Goal: Information Seeking & Learning: Check status

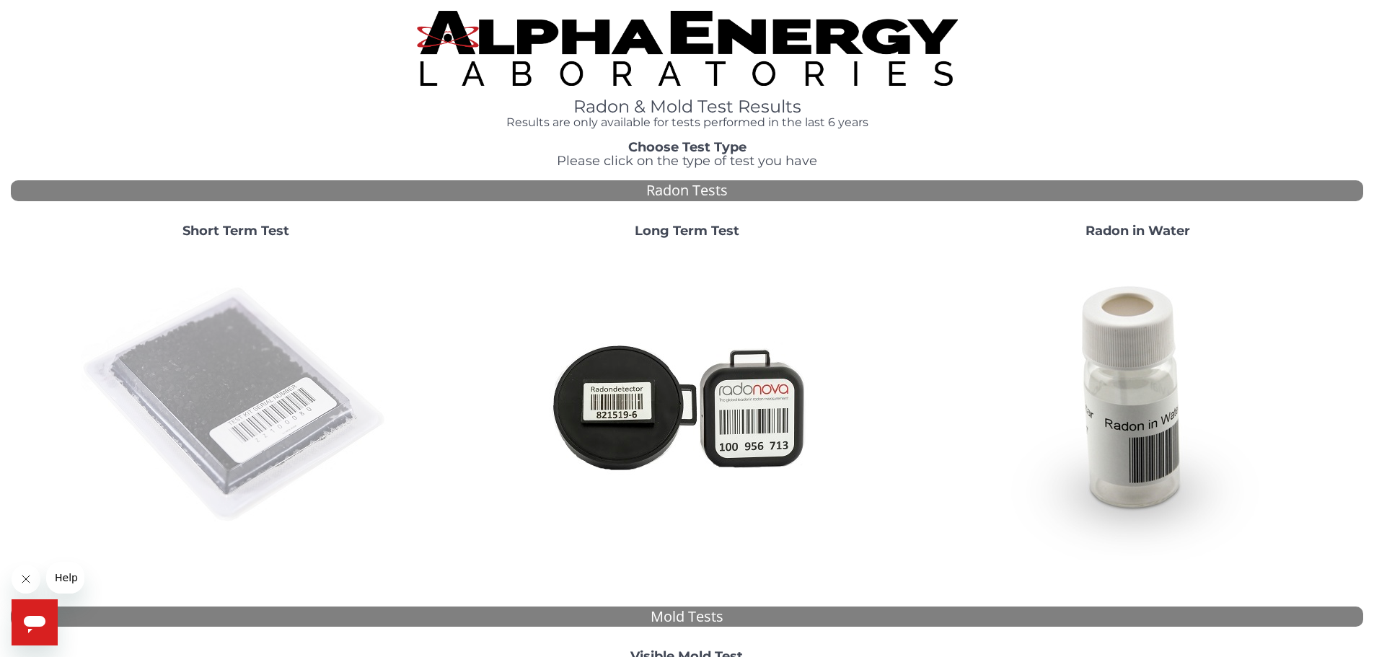
click at [280, 356] on img at bounding box center [236, 405] width 310 height 310
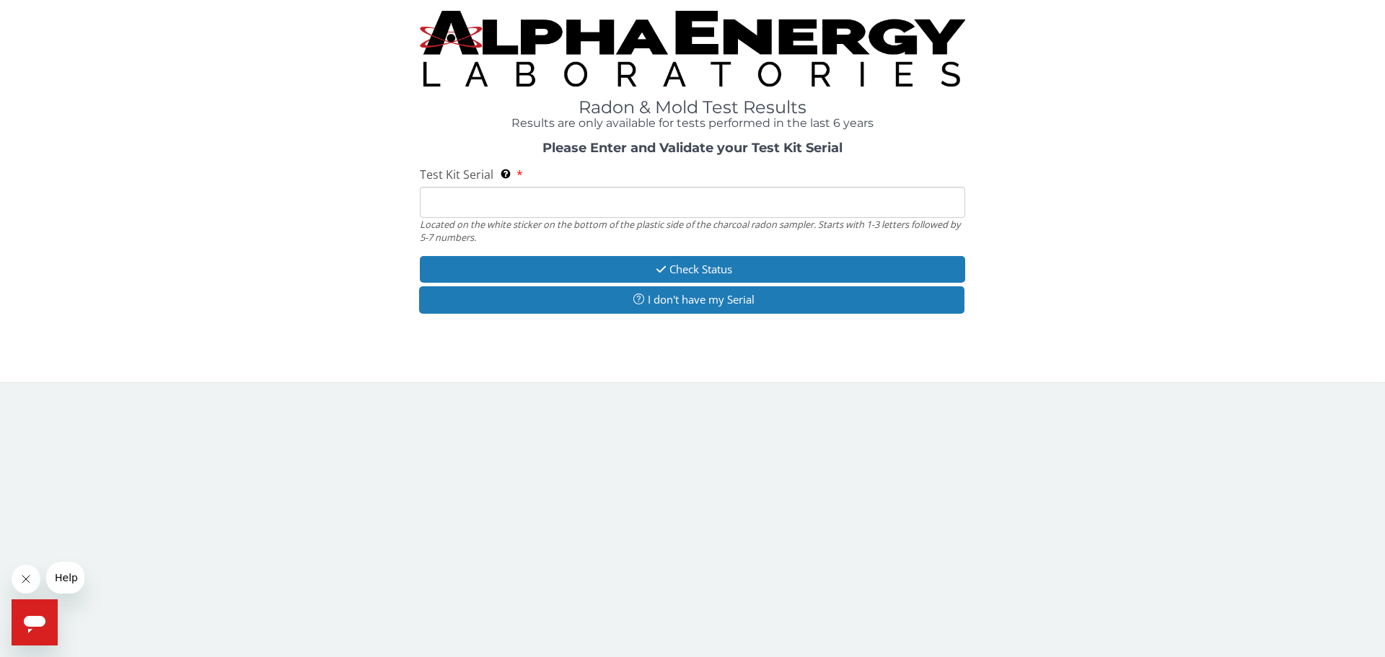
drag, startPoint x: 452, startPoint y: 211, endPoint x: 469, endPoint y: 215, distance: 17.1
click at [452, 211] on input "Test Kit Serial Located on the white sticker on the bottom of the plastic side …" at bounding box center [692, 202] width 545 height 31
paste input "AA782488"
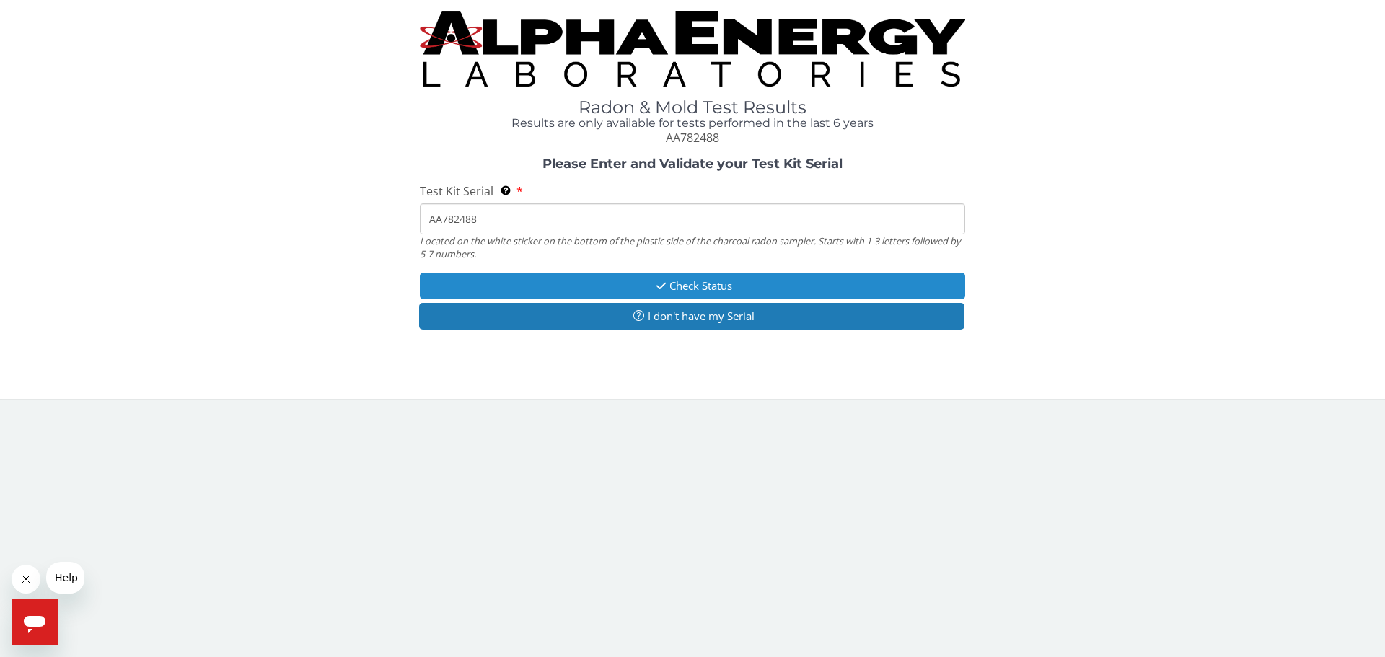
type input "AA782488"
click at [655, 278] on button "Check Status" at bounding box center [692, 286] width 545 height 27
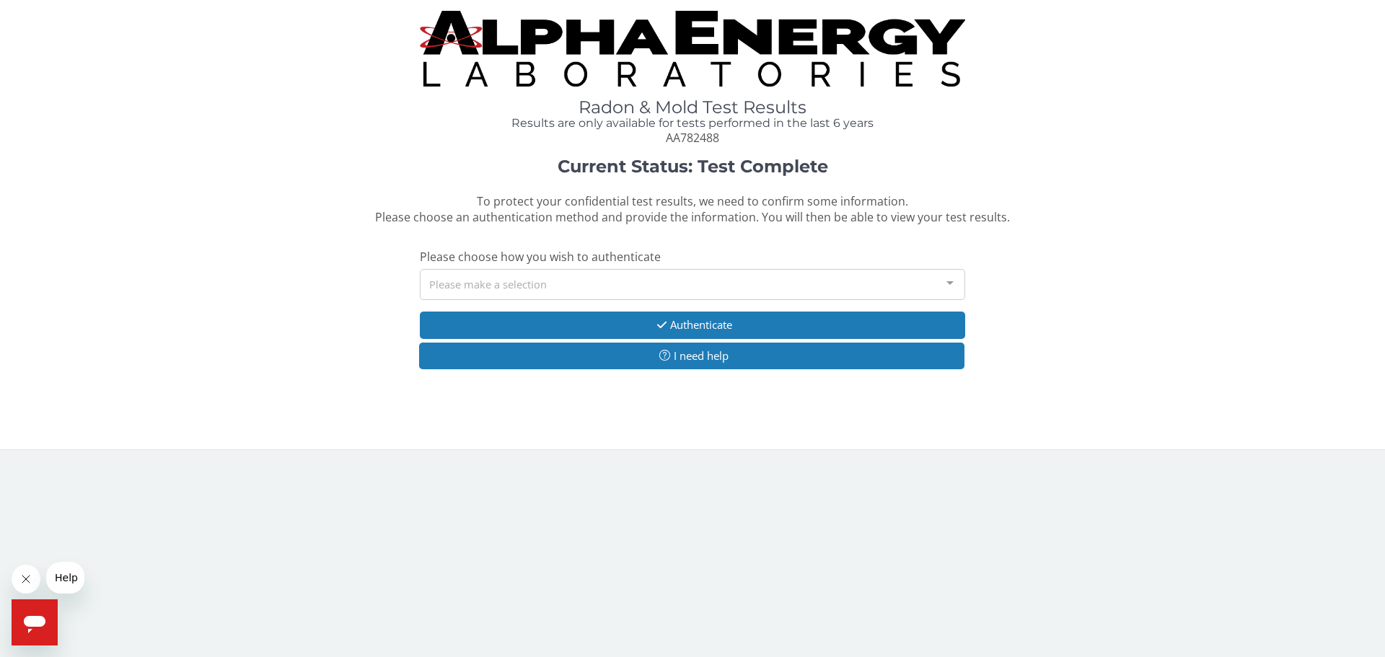
drag, startPoint x: 635, startPoint y: 286, endPoint x: 635, endPoint y: 273, distance: 13.0
click at [635, 277] on div "Current Status: Test Complete To protect your confidential test results, we nee…" at bounding box center [692, 270] width 1363 height 227
drag, startPoint x: 633, startPoint y: 273, endPoint x: 628, endPoint y: 291, distance: 18.7
click at [632, 274] on div "Please make a selection" at bounding box center [692, 284] width 545 height 31
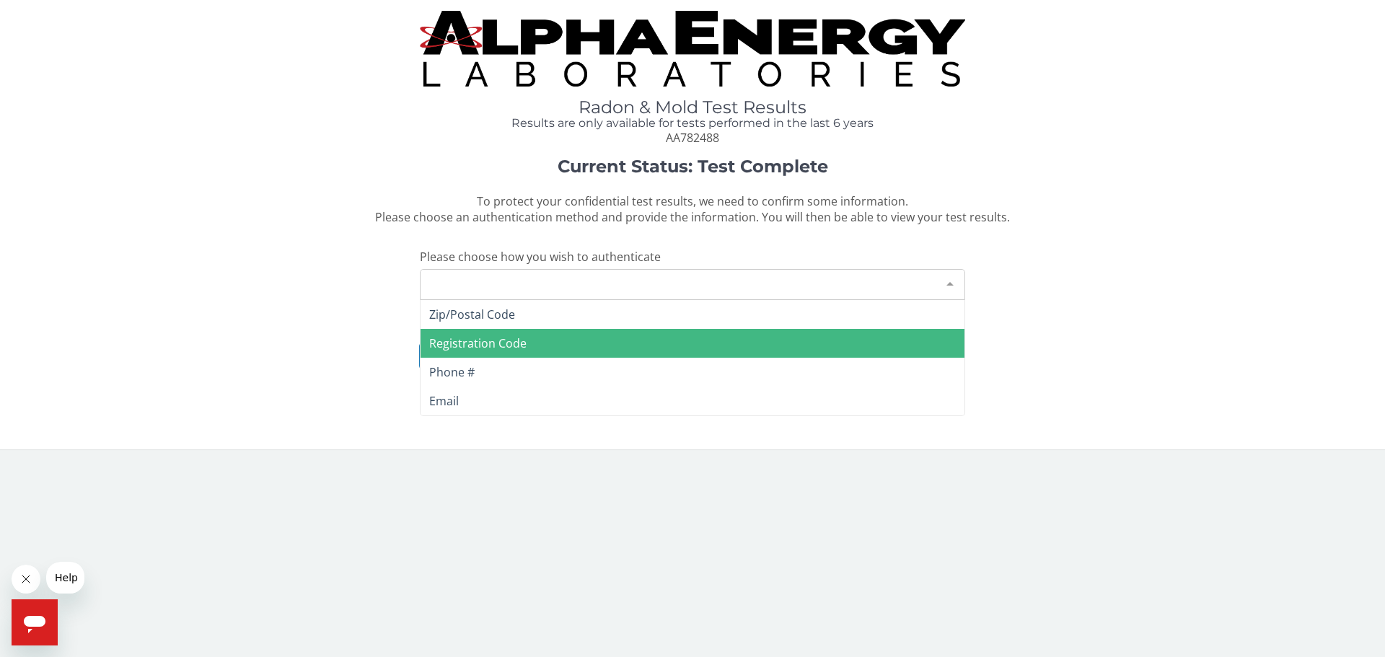
click at [573, 335] on span "Registration Code" at bounding box center [692, 343] width 544 height 29
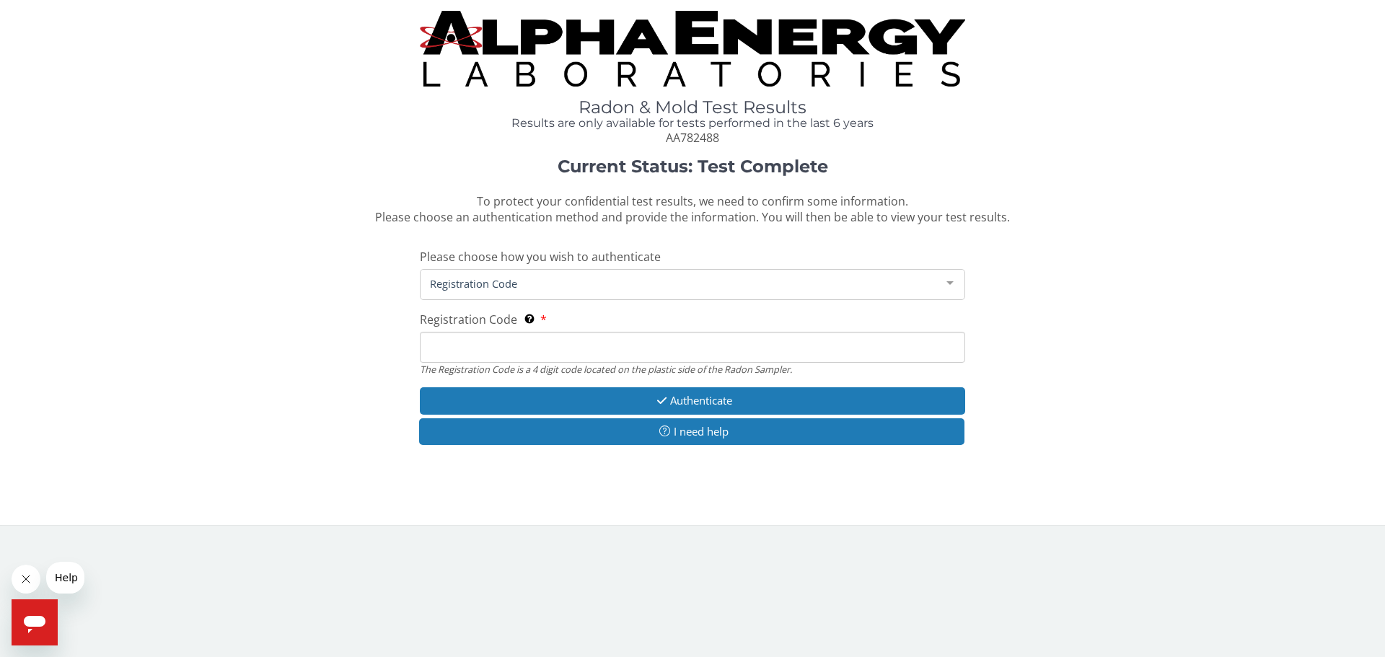
click at [570, 272] on div "Registration Code" at bounding box center [692, 284] width 545 height 31
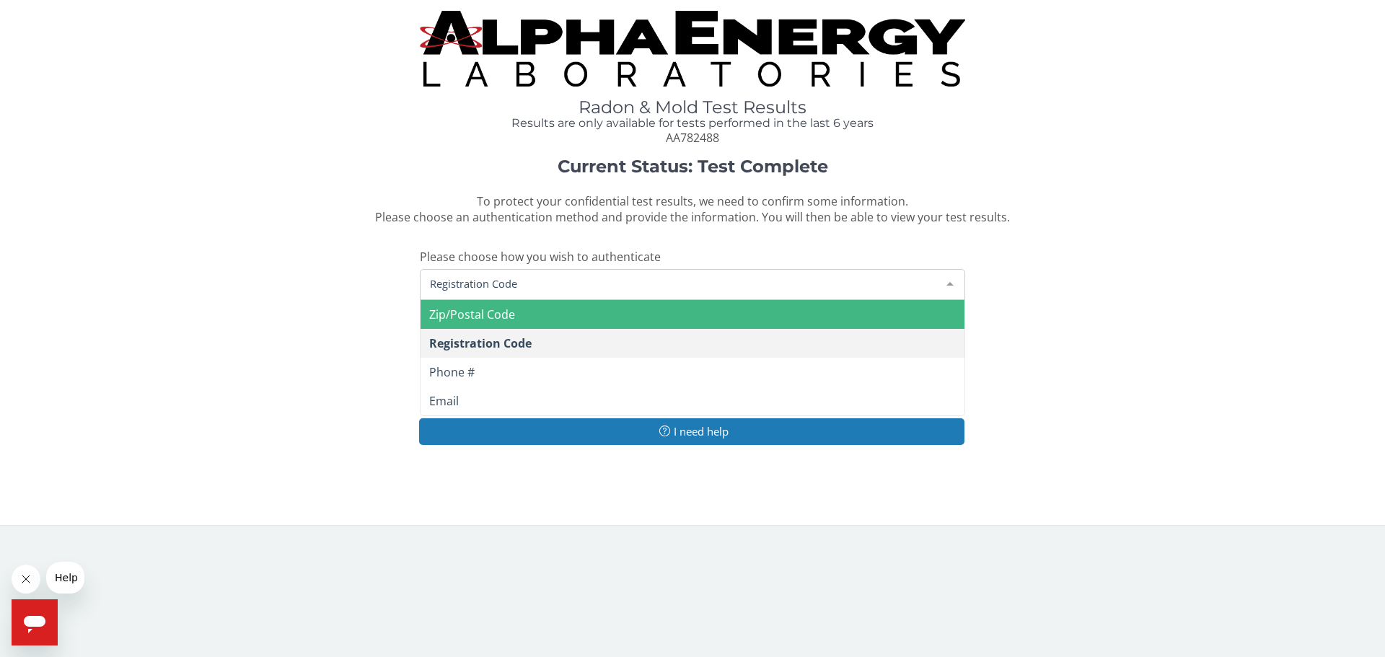
click at [555, 330] on span "Registration Code" at bounding box center [692, 343] width 544 height 29
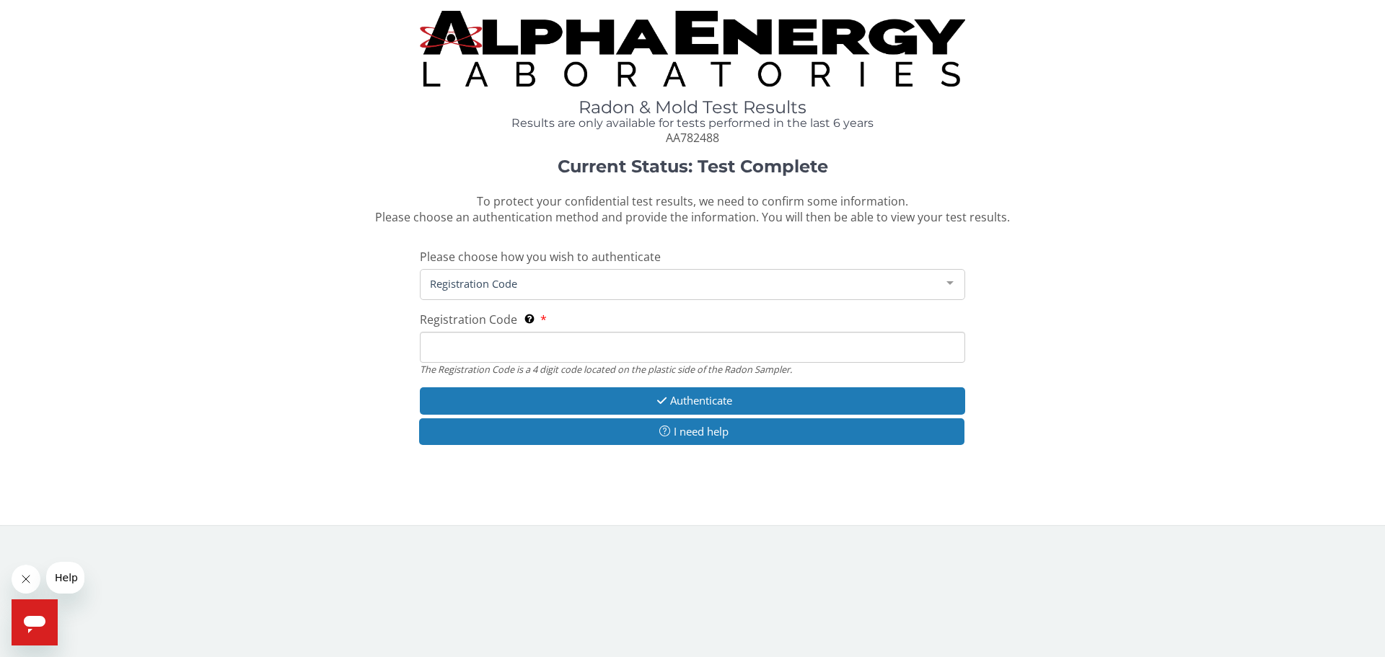
click at [549, 289] on span "Registration Code" at bounding box center [680, 283] width 509 height 16
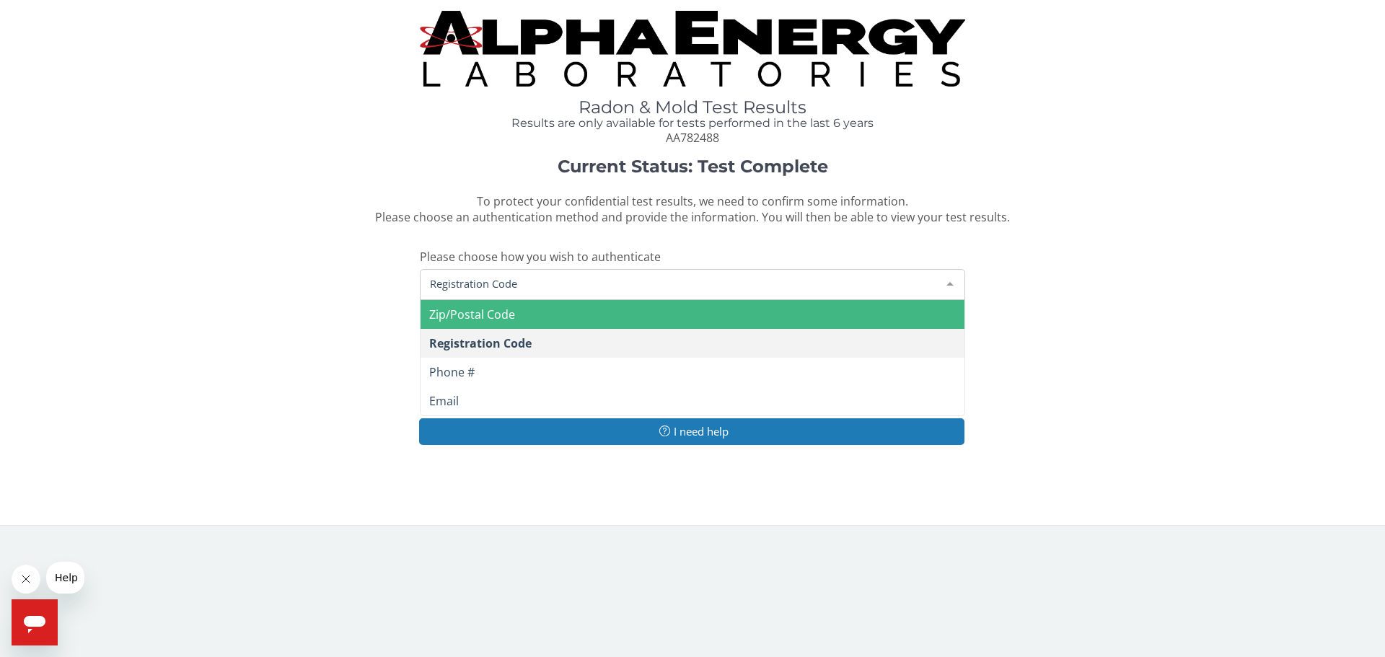
click at [539, 316] on span "Zip/Postal Code" at bounding box center [692, 314] width 544 height 29
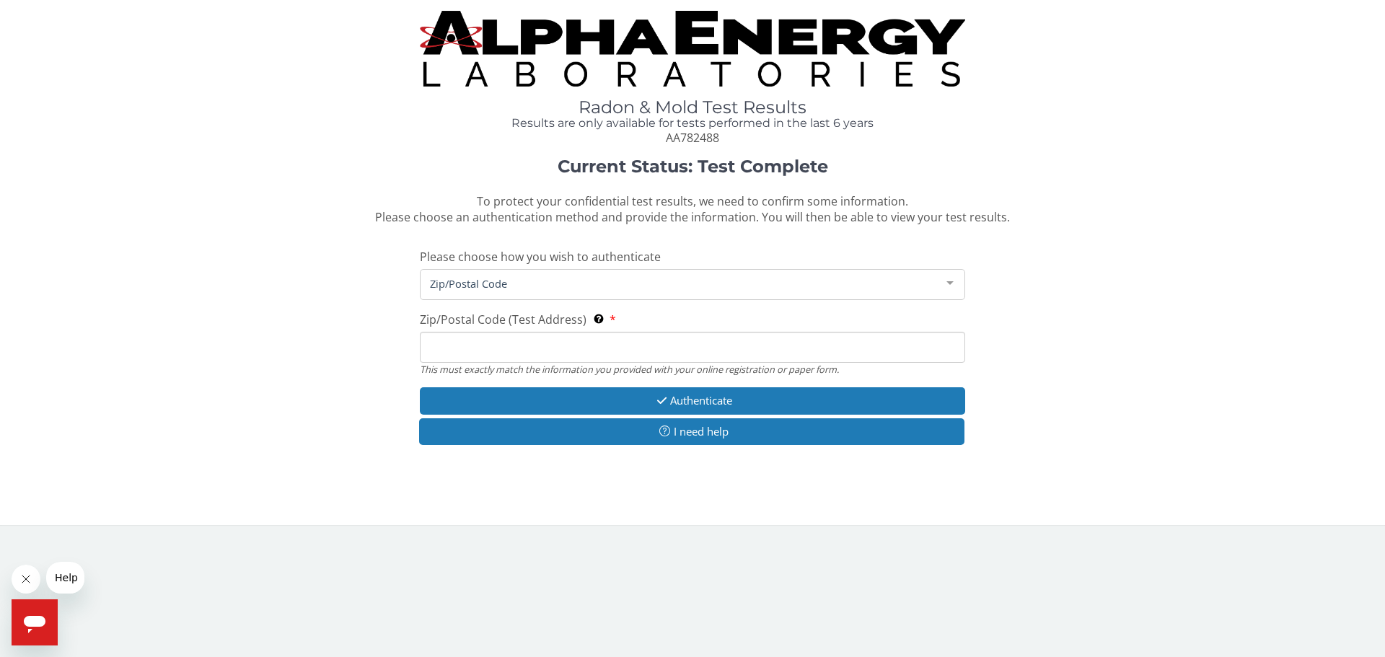
click at [525, 344] on input "Zip/Postal Code (Test Address) This must exactly match the information you prov…" at bounding box center [692, 347] width 545 height 31
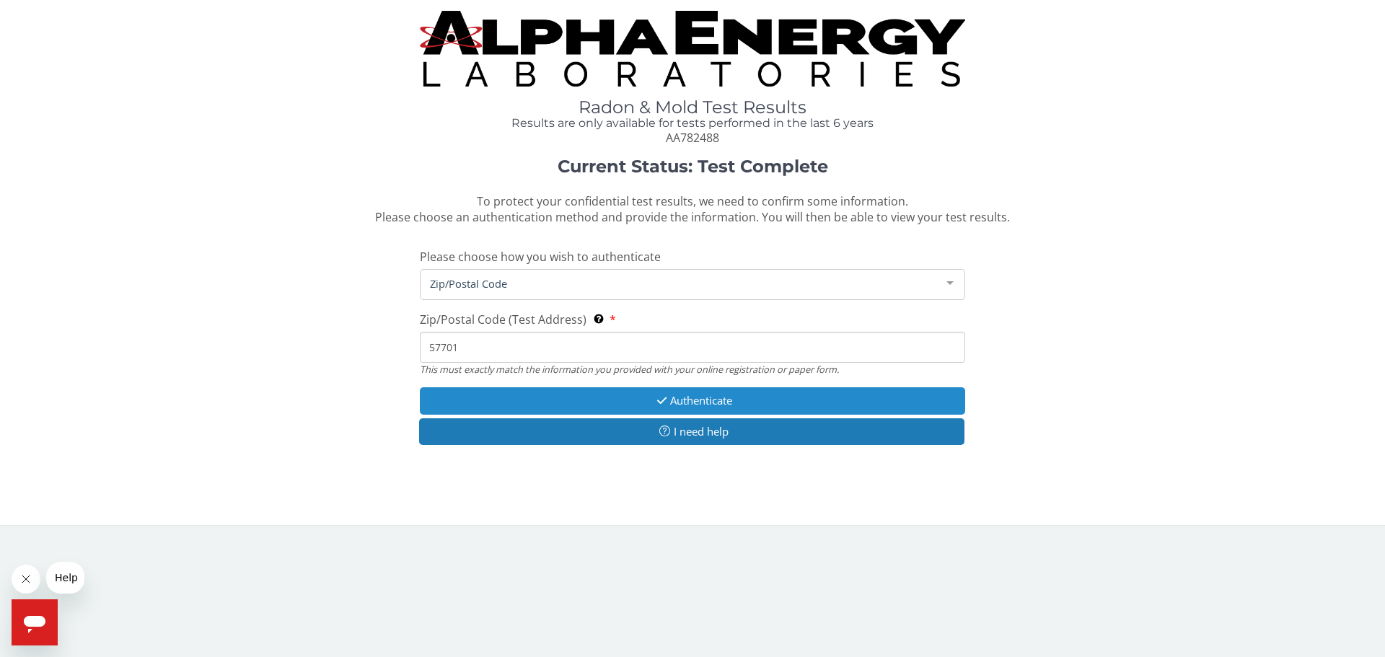
type input "57701"
click at [829, 397] on button "Authenticate" at bounding box center [692, 400] width 545 height 27
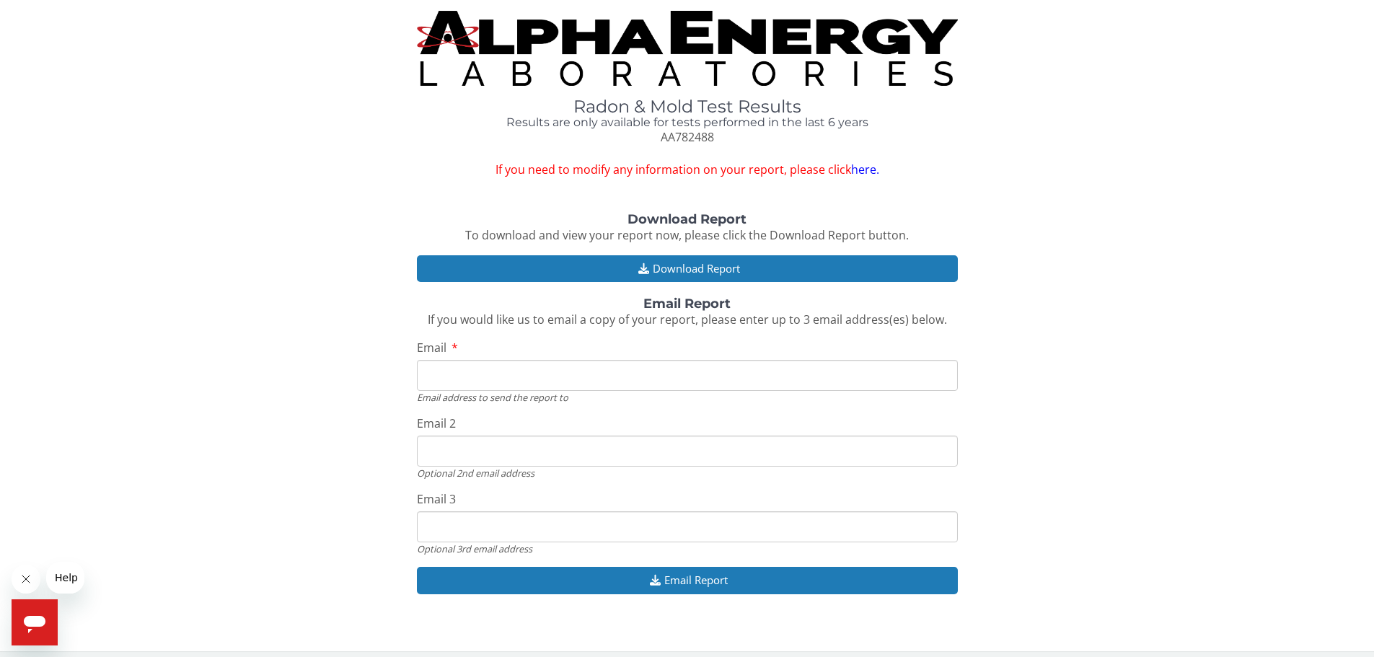
click at [864, 166] on link "here." at bounding box center [865, 170] width 28 height 16
